Goal: Task Accomplishment & Management: Manage account settings

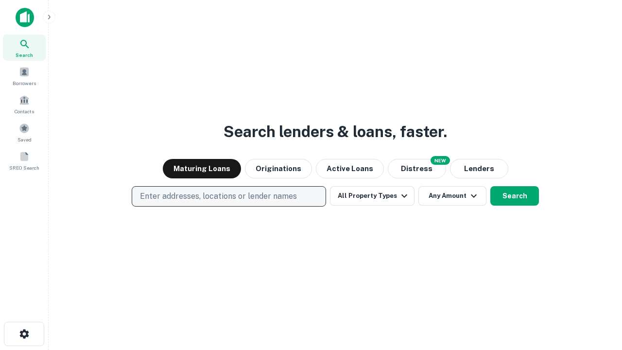
click at [228, 196] on p "Enter addresses, locations or lender names" at bounding box center [218, 197] width 157 height 12
type input "**********"
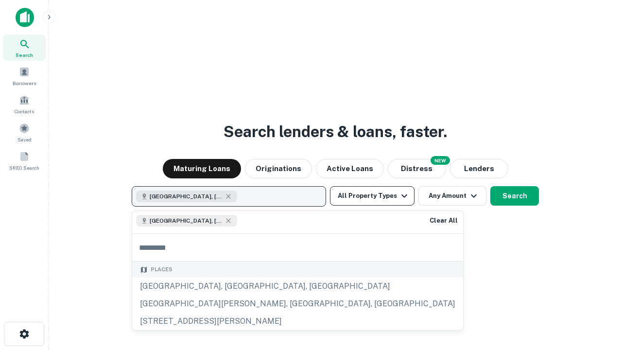
click at [372, 196] on button "All Property Types" at bounding box center [372, 195] width 85 height 19
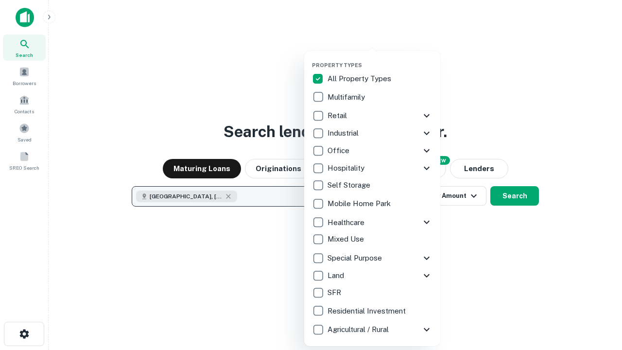
click at [380, 59] on button "button" at bounding box center [380, 59] width 136 height 0
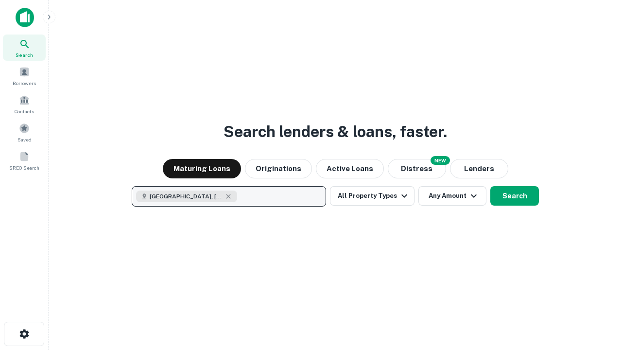
scroll to position [16, 0]
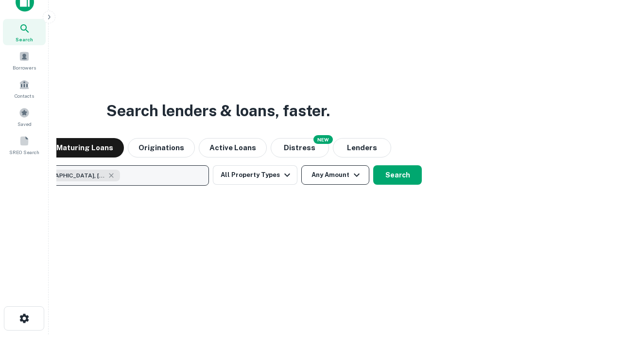
click at [301, 165] on button "Any Amount" at bounding box center [335, 174] width 68 height 19
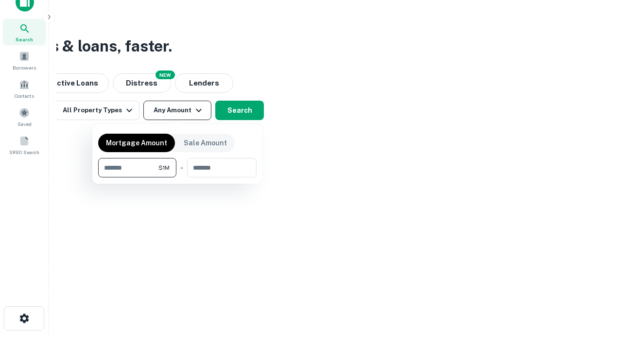
type input "*******"
click at [177, 177] on button "button" at bounding box center [177, 177] width 158 height 0
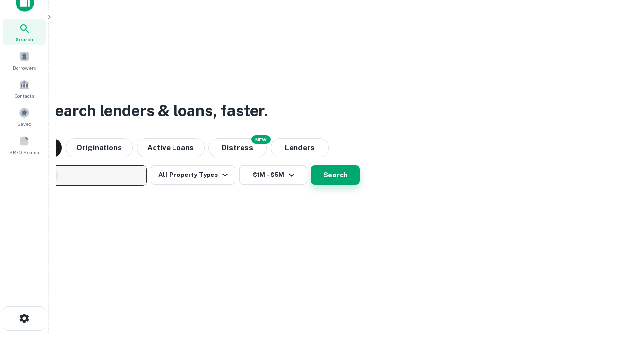
click at [311, 165] on button "Search" at bounding box center [335, 174] width 49 height 19
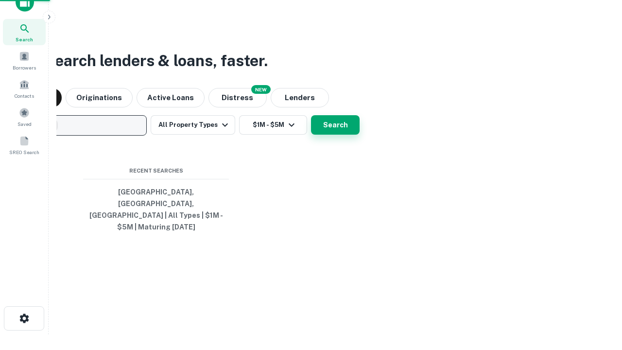
scroll to position [32, 275]
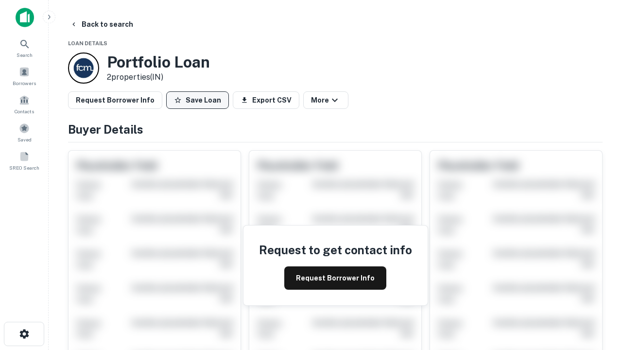
click at [197, 100] on button "Save Loan" at bounding box center [197, 99] width 63 height 17
click at [200, 100] on button "Loan Saved" at bounding box center [199, 99] width 67 height 17
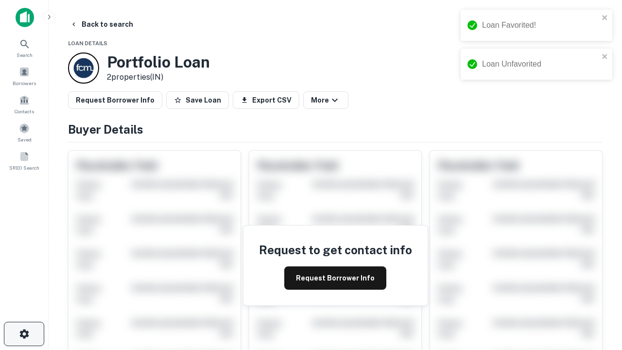
click at [24, 334] on icon "button" at bounding box center [24, 334] width 12 height 12
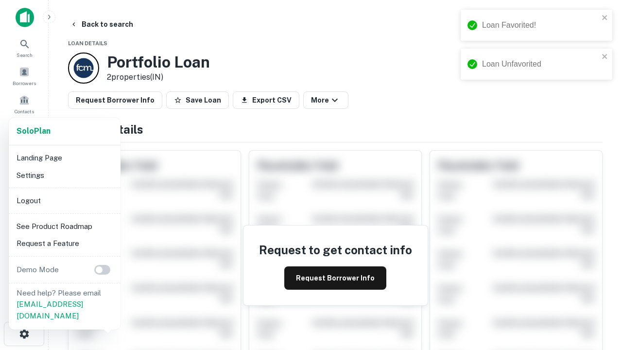
click at [64, 200] on li "Logout" at bounding box center [65, 200] width 104 height 17
